Goal: Transaction & Acquisition: Purchase product/service

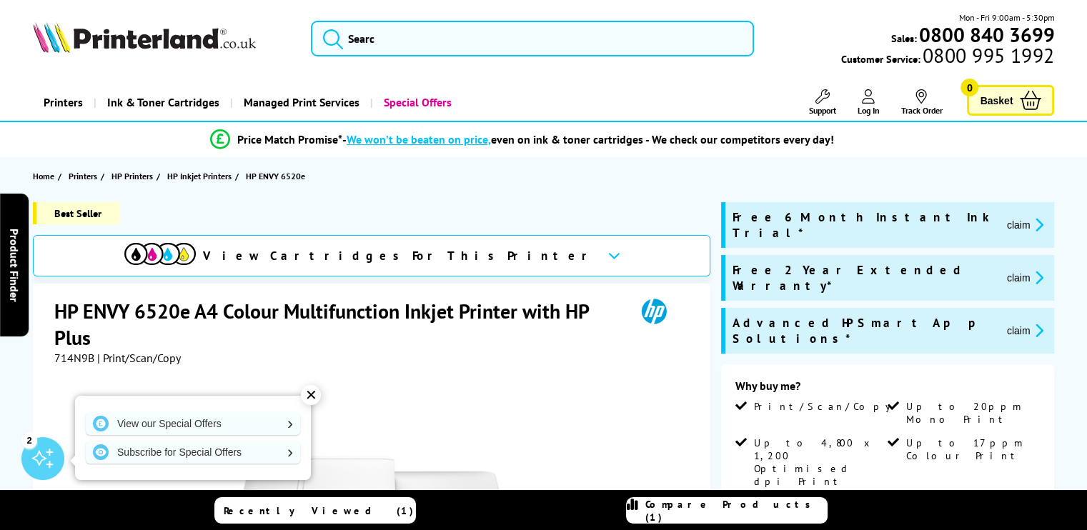
click at [1003, 269] on button "claim" at bounding box center [1025, 277] width 45 height 16
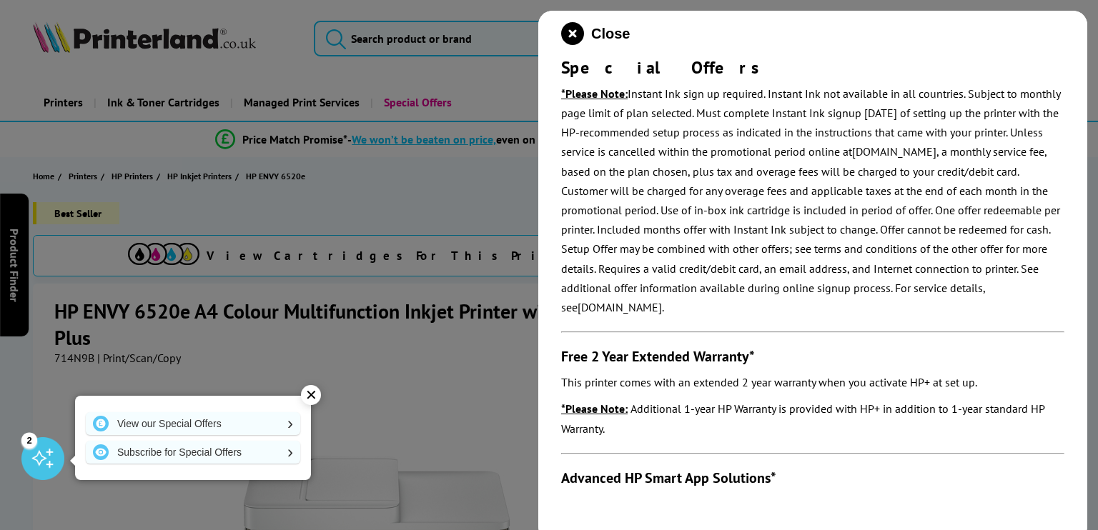
scroll to position [139, 0]
click at [488, 182] on div at bounding box center [549, 265] width 1098 height 530
click at [578, 31] on icon "close modal" at bounding box center [572, 33] width 23 height 23
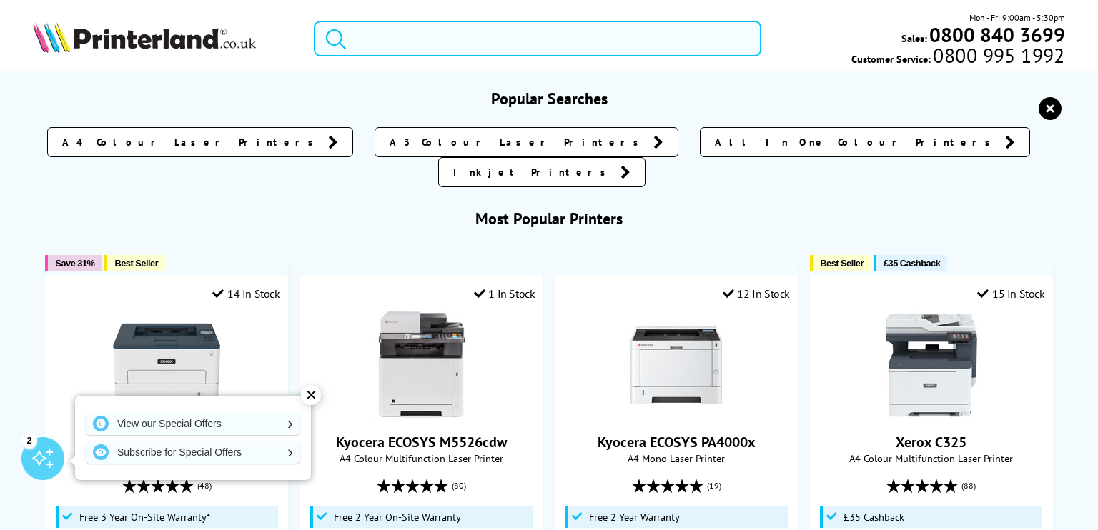
click at [578, 31] on input "search" at bounding box center [537, 39] width 447 height 36
